Goal: Information Seeking & Learning: Learn about a topic

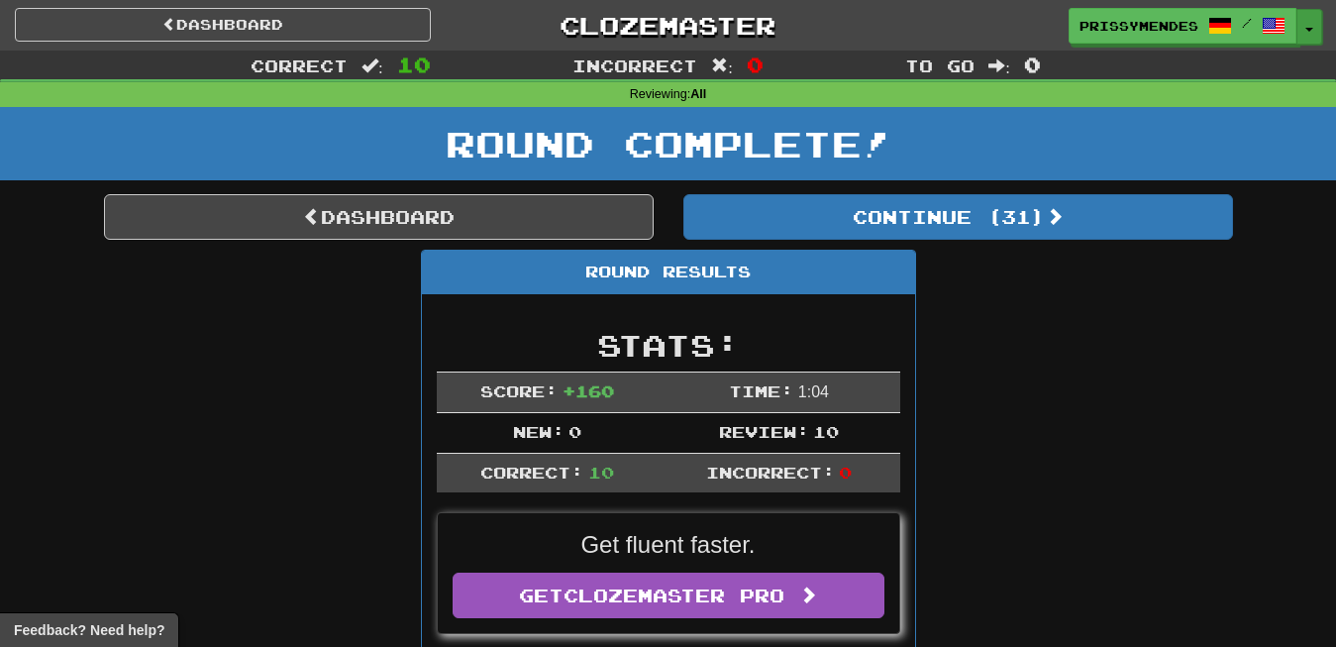
click at [1310, 12] on button "Toggle Dropdown" at bounding box center [1309, 27] width 26 height 36
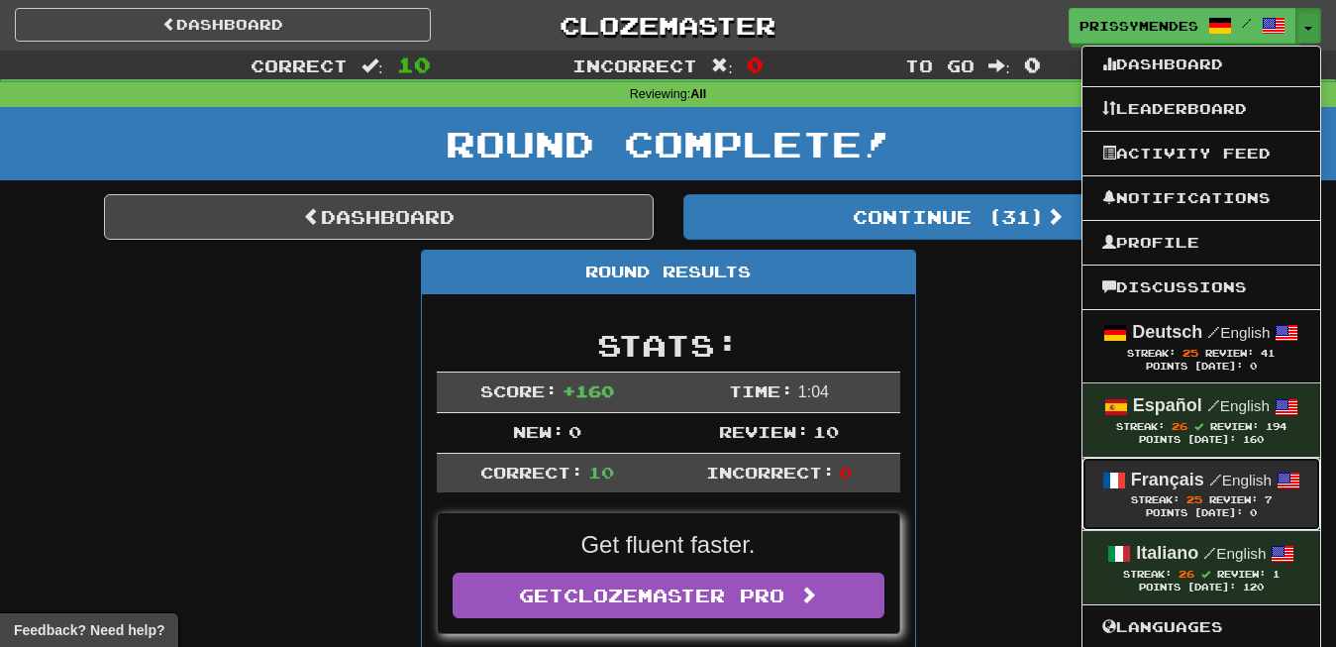
click at [1129, 517] on div "Points [DATE]: 0" at bounding box center [1201, 513] width 198 height 13
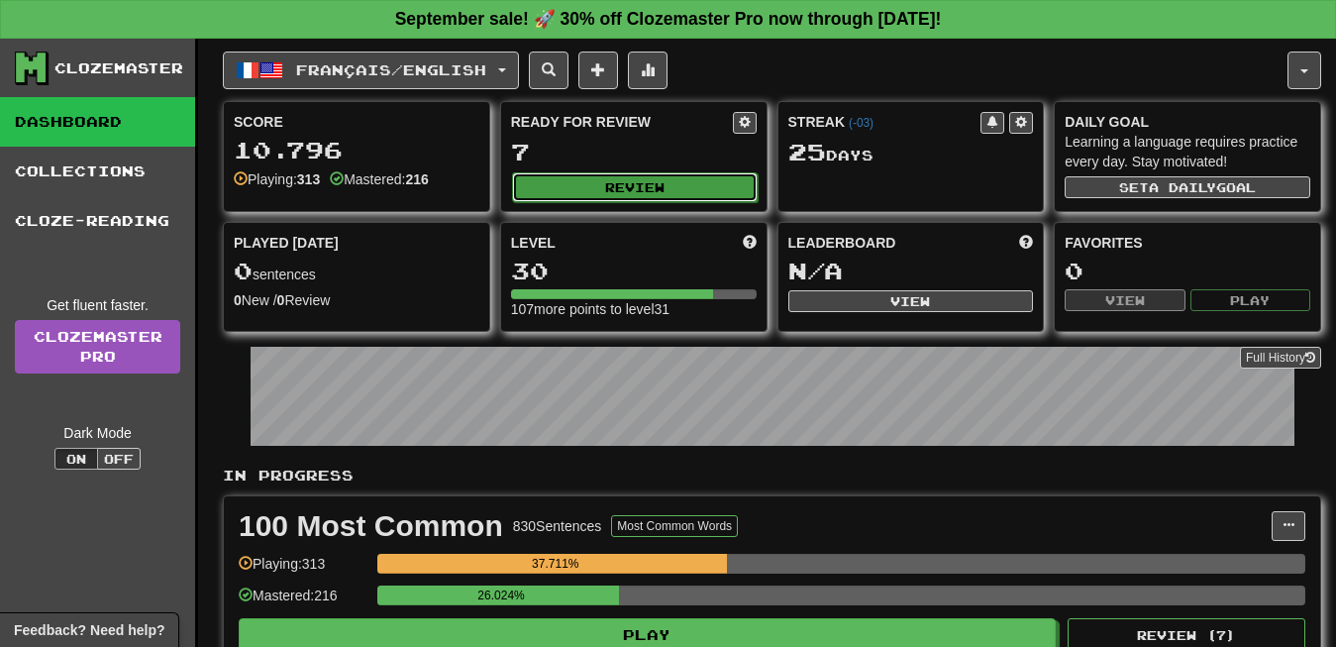
click at [551, 188] on button "Review" at bounding box center [635, 187] width 246 height 30
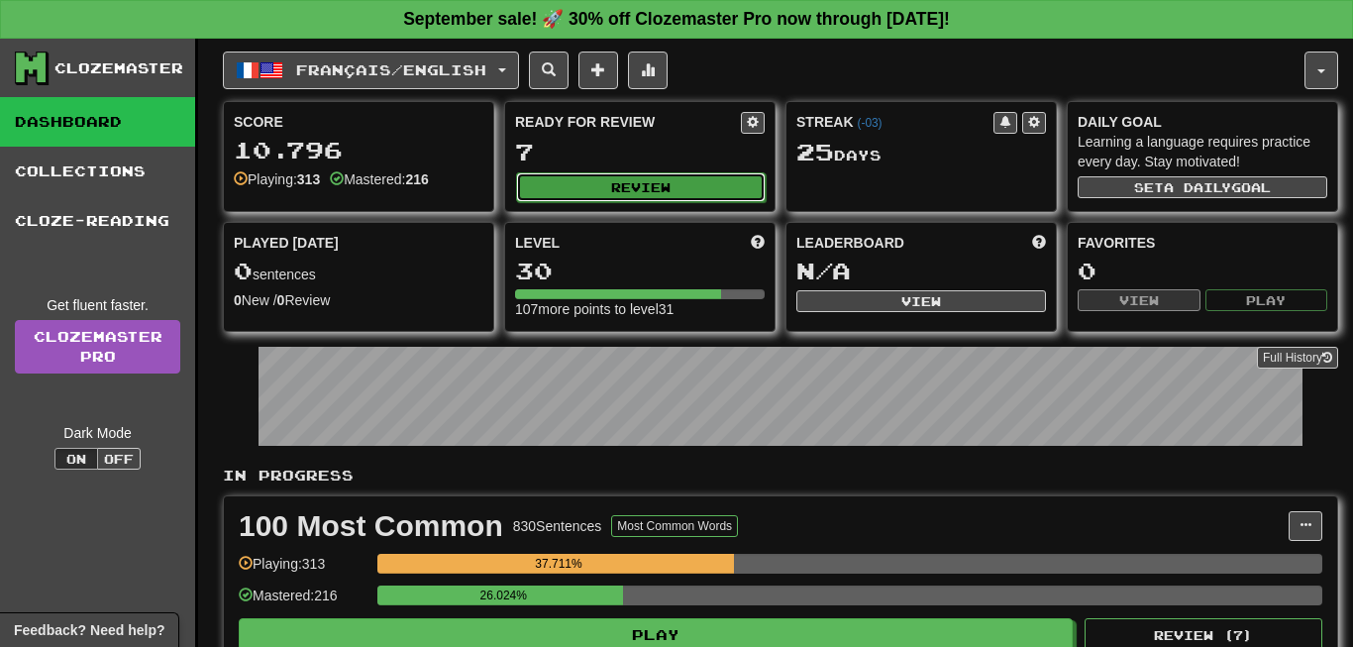
select select "**"
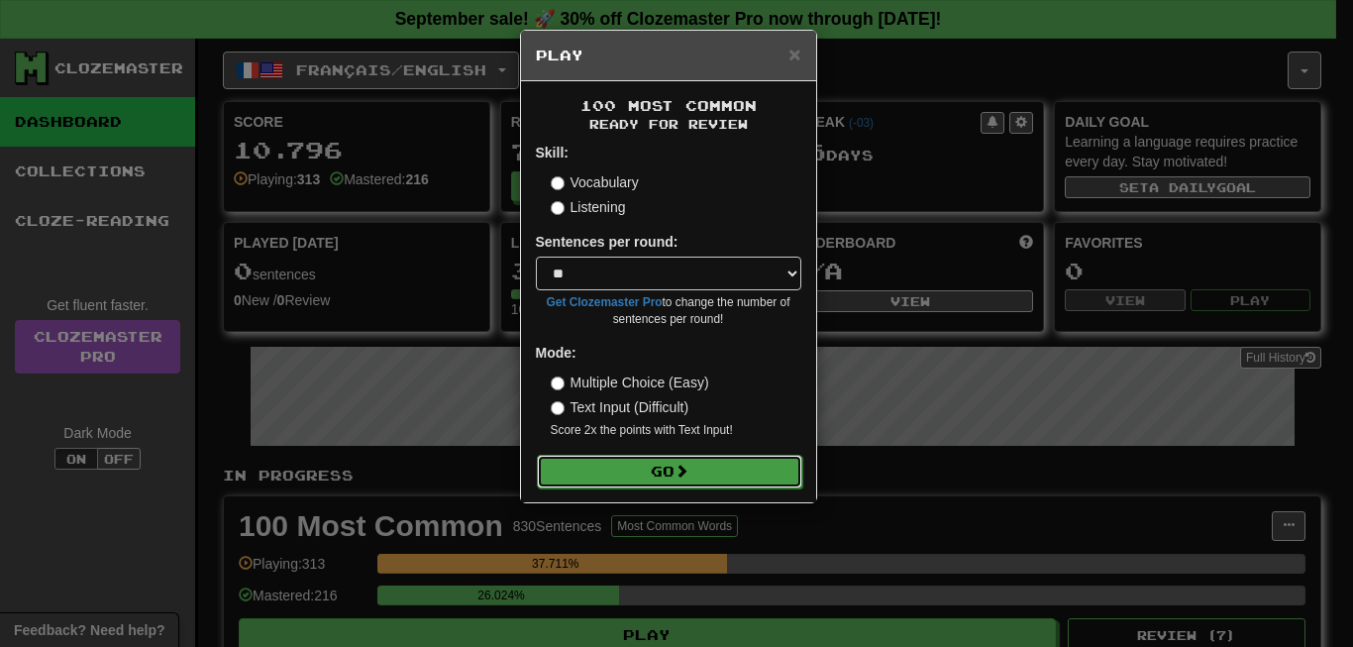
click at [740, 460] on button "Go" at bounding box center [669, 472] width 265 height 34
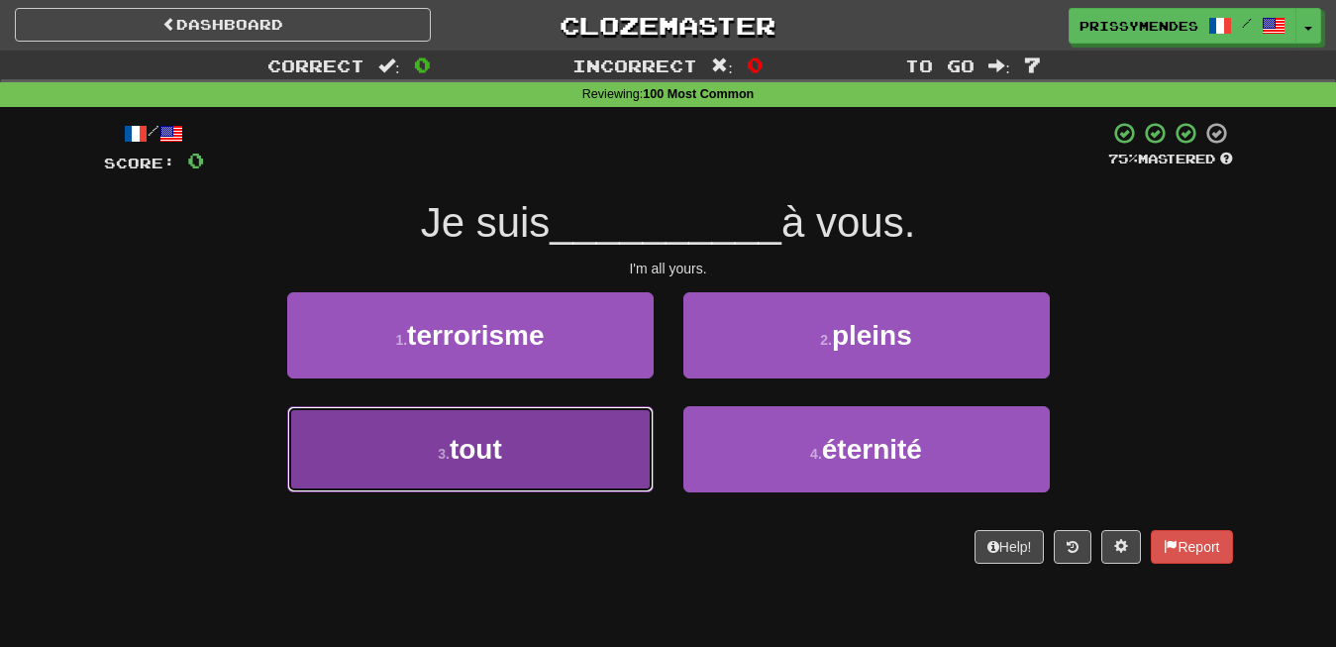
click at [538, 437] on button "3 . tout" at bounding box center [470, 449] width 366 height 86
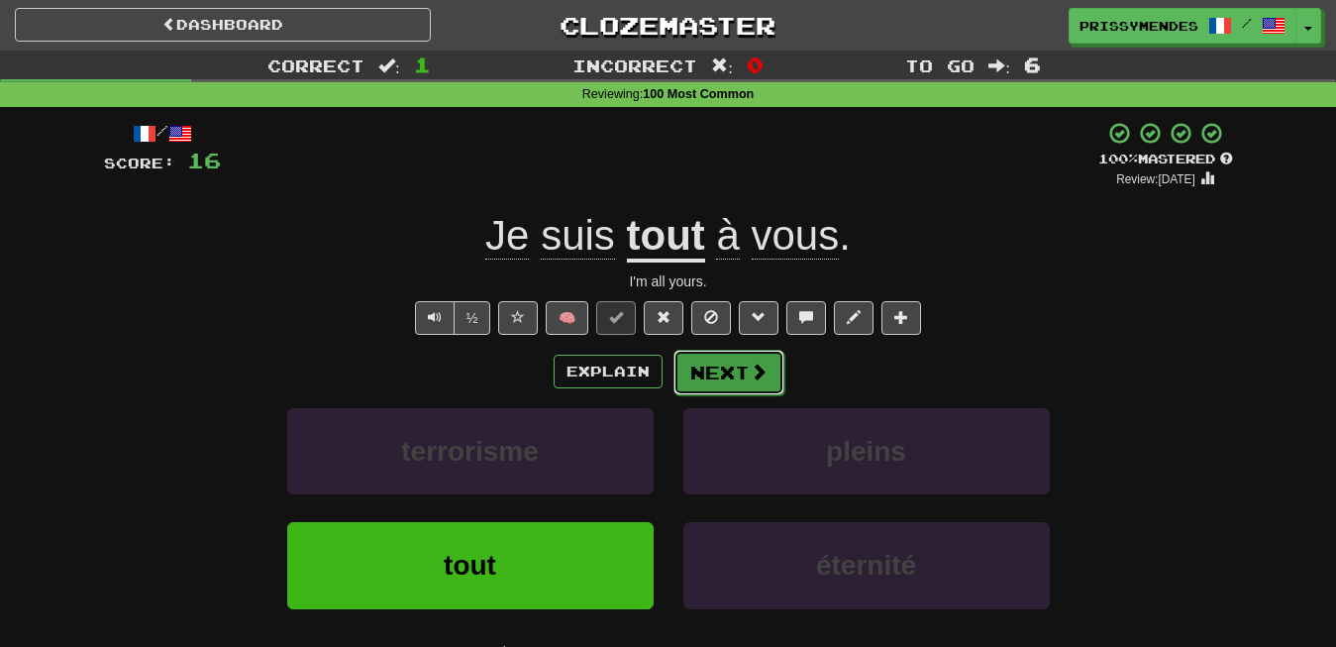
click at [750, 379] on span at bounding box center [759, 371] width 18 height 18
